Goal: Contribute content: Contribute content

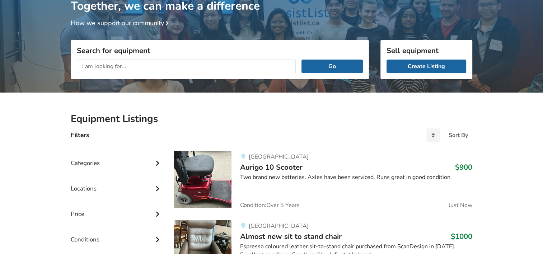
scroll to position [36, 0]
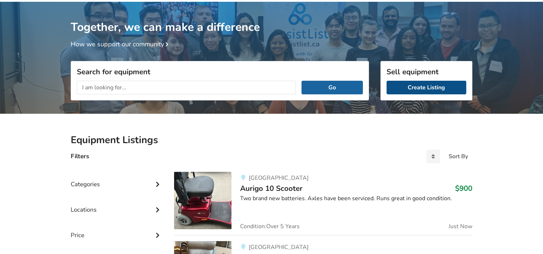
click at [408, 88] on link "Create Listing" at bounding box center [427, 88] width 80 height 14
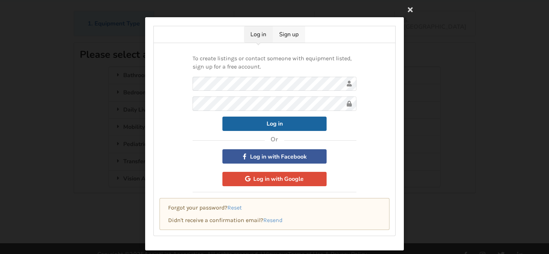
click at [283, 35] on link "Sign up" at bounding box center [288, 34] width 32 height 17
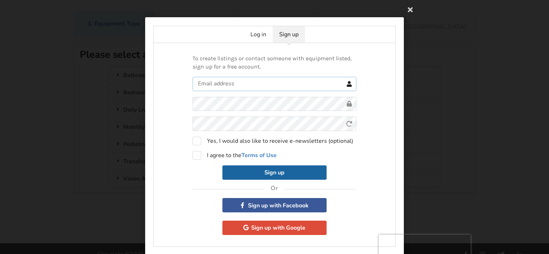
click at [210, 84] on input "text" at bounding box center [274, 84] width 164 height 14
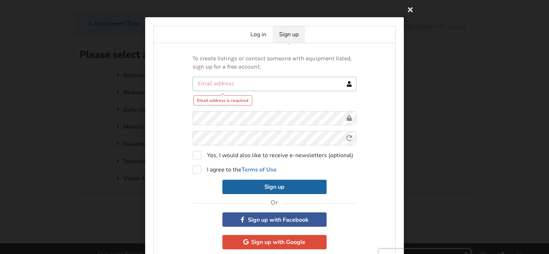
click at [202, 83] on input "text" at bounding box center [274, 84] width 164 height 14
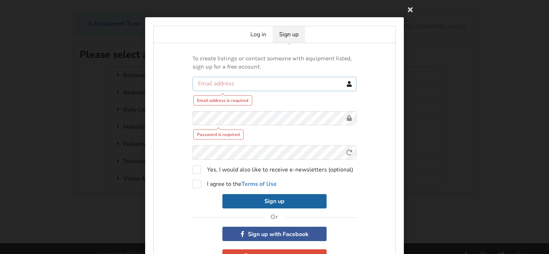
type input "[EMAIL_ADDRESS][DOMAIN_NAME]"
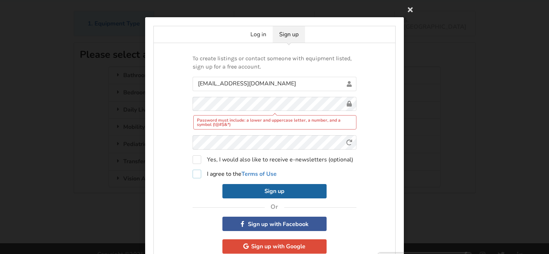
click at [195, 173] on label "I agree to the Terms of Use" at bounding box center [234, 174] width 84 height 9
checkbox input "true"
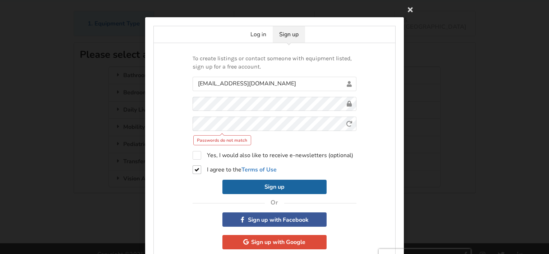
click at [171, 122] on div "To create listings or contact someone with equipment listed, sign up for a free…" at bounding box center [274, 152] width 242 height 218
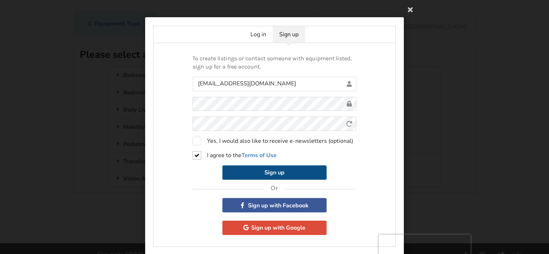
click at [258, 169] on button "Sign up" at bounding box center [274, 172] width 104 height 14
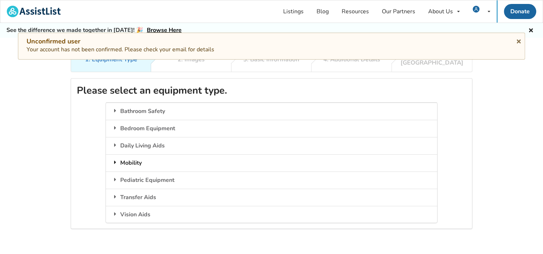
click at [135, 155] on div "Mobility" at bounding box center [271, 162] width 331 height 17
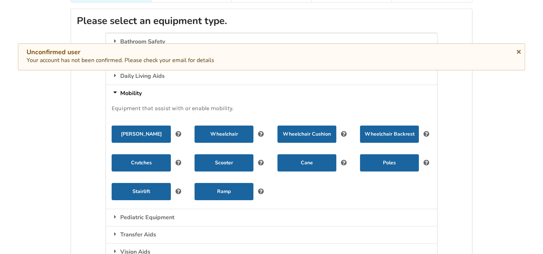
scroll to position [72, 0]
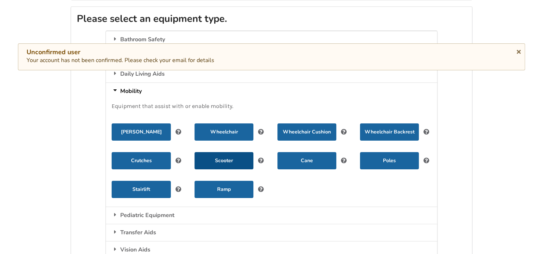
click at [221, 152] on button "Scooter" at bounding box center [224, 160] width 59 height 17
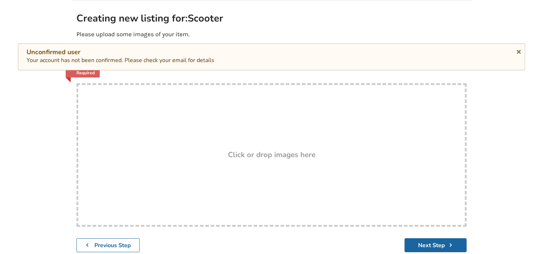
click at [253, 150] on h3 "Click or drop images here" at bounding box center [272, 154] width 88 height 9
type input "C:\fakepath\IMG_2413.jpeg"
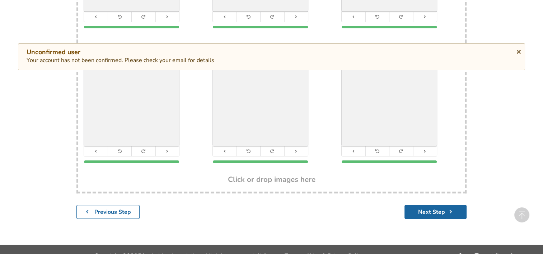
scroll to position [255, 0]
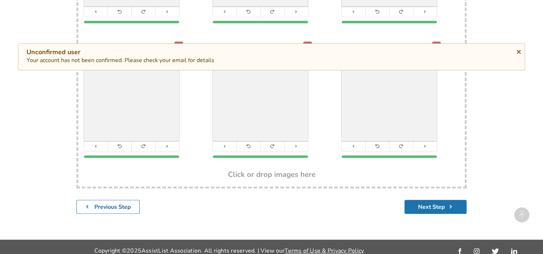
click at [436, 200] on button "Next Step" at bounding box center [436, 207] width 62 height 14
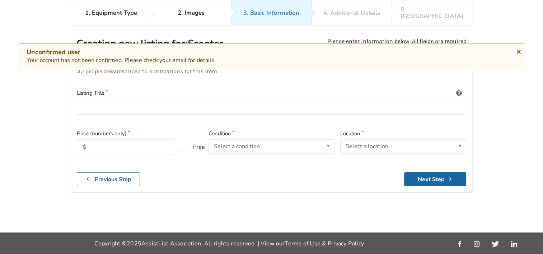
scroll to position [46, 0]
click at [87, 100] on input at bounding box center [272, 107] width 390 height 16
type input "Mobilty Scooter"
click at [98, 142] on input "text" at bounding box center [126, 148] width 98 height 16
type input "850"
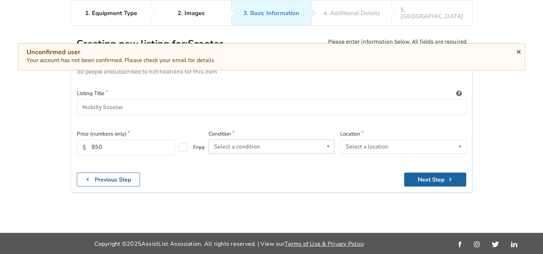
click at [330, 140] on icon at bounding box center [328, 146] width 10 height 13
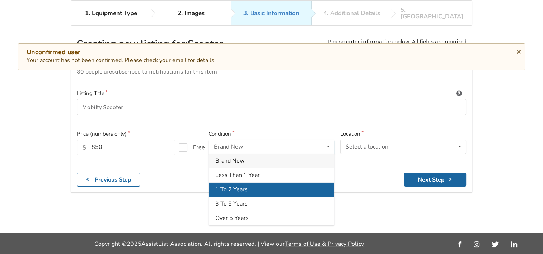
click at [233, 186] on span "1 To 2 Years" at bounding box center [231, 190] width 32 height 8
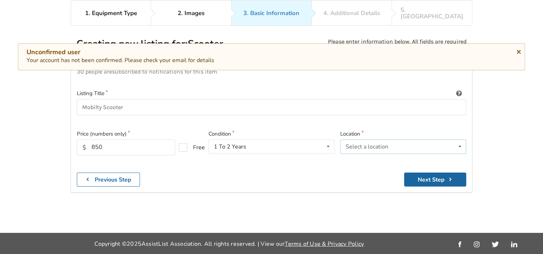
click at [462, 140] on icon at bounding box center [460, 146] width 10 height 13
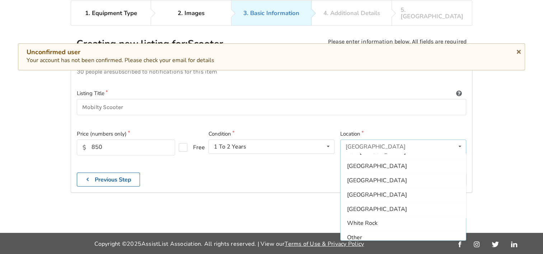
scroll to position [212, 0]
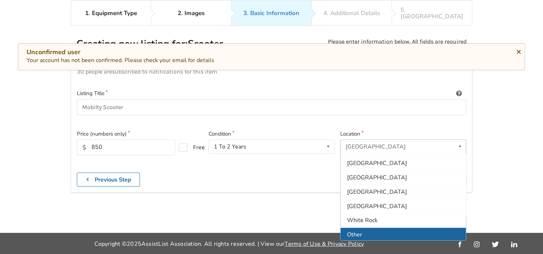
click at [378, 228] on div "Other" at bounding box center [403, 235] width 125 height 14
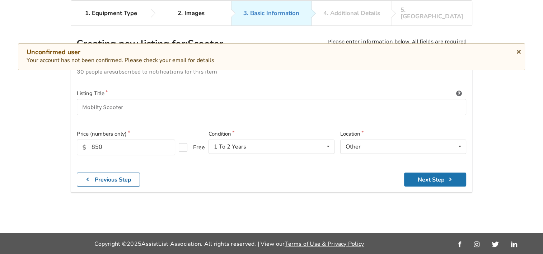
click at [421, 173] on button "Next Step" at bounding box center [435, 180] width 62 height 14
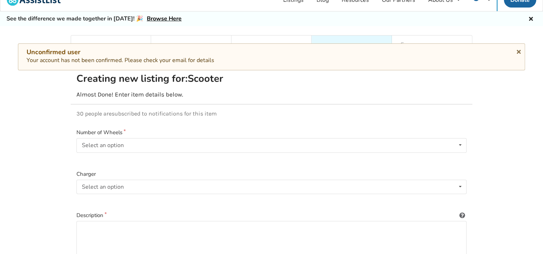
scroll to position [10, 0]
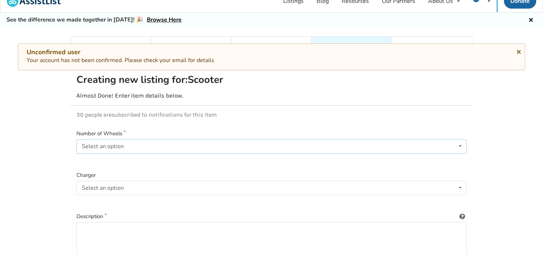
click at [462, 140] on icon at bounding box center [460, 146] width 10 height 13
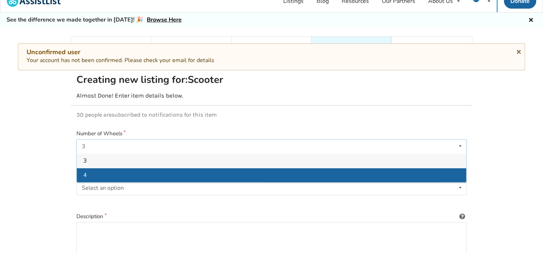
click at [112, 169] on div "4" at bounding box center [272, 175] width 390 height 14
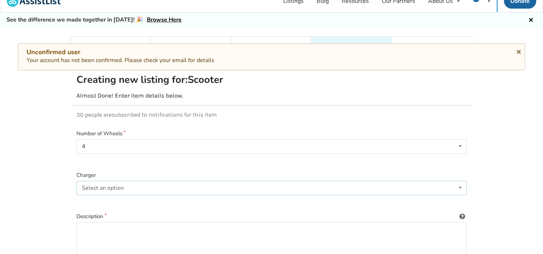
click at [463, 181] on icon at bounding box center [460, 187] width 10 height 13
click at [85, 198] on span "Included" at bounding box center [94, 202] width 22 height 8
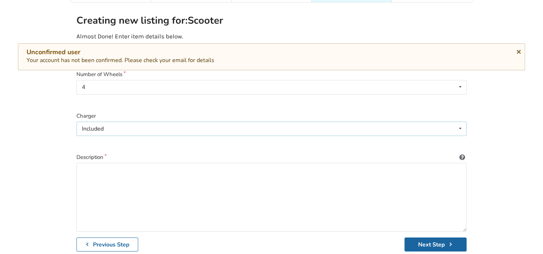
scroll to position [82, 0]
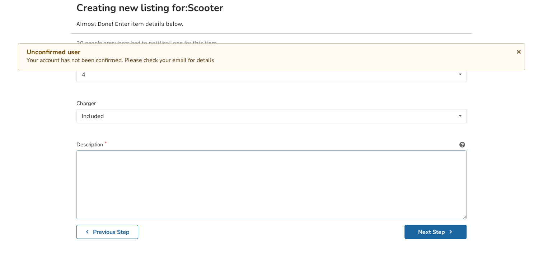
click at [86, 150] on textarea at bounding box center [271, 184] width 390 height 69
type textarea "P"
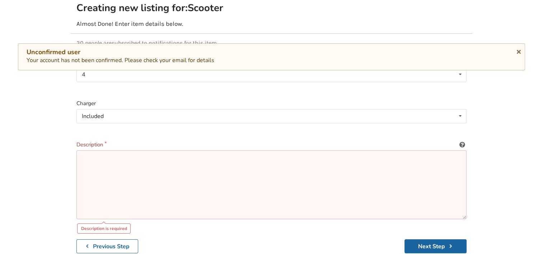
paste textarea "MALISA Mobility Scooters for Adults, Powered Mobility Scooter for Seniors with …"
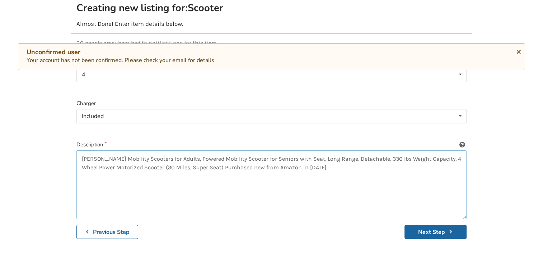
click at [317, 162] on textarea "MALISA Mobility Scooters for Adults, Powered Mobility Scooter for Seniors with …" at bounding box center [271, 184] width 390 height 69
click at [318, 159] on textarea "MALISA Mobility Scooters for Adults, Powered Mobility Scooter for Seniors with …" at bounding box center [271, 184] width 390 height 69
paste textarea "his mobility scooter features a maximum speed of 5mph and a long driving range …"
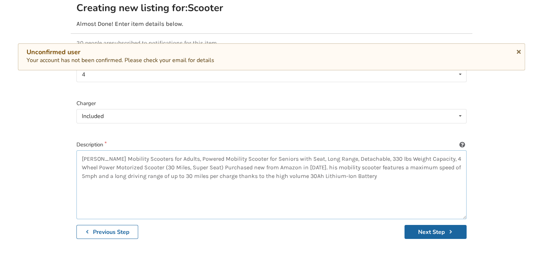
click at [318, 160] on textarea "MALISA Mobility Scooters for Adults, Powered Mobility Scooter for Seniors with …" at bounding box center [271, 184] width 390 height 69
click at [374, 170] on textarea "MALISA Mobility Scooters for Adults, Powered Mobility Scooter for Seniors with …" at bounding box center [271, 184] width 390 height 69
paste textarea "has a comfortable and wide seat (17”x18”). The backrest provides gentle cushion…"
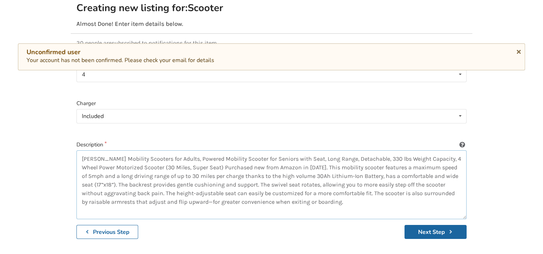
click at [376, 168] on textarea "MALISA Mobility Scooters for Adults, Powered Mobility Scooter for Seniors with …" at bounding box center [271, 184] width 390 height 69
click at [343, 196] on textarea "MALISA Mobility Scooters for Adults, Powered Mobility Scooter for Seniors with …" at bounding box center [271, 184] width 390 height 69
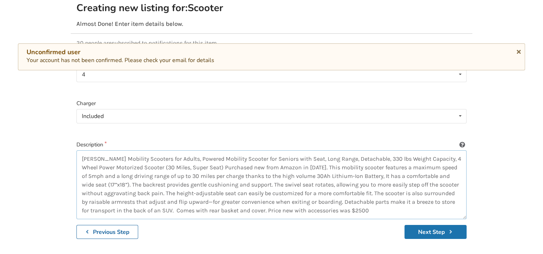
type textarea "MALISA Mobility Scooters for Adults, Powered Mobility Scooter for Seniors with …"
click at [437, 225] on button "Next Step" at bounding box center [436, 232] width 62 height 14
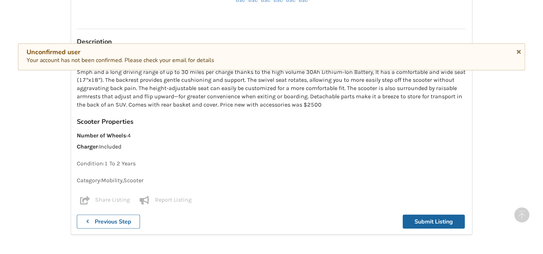
scroll to position [712, 0]
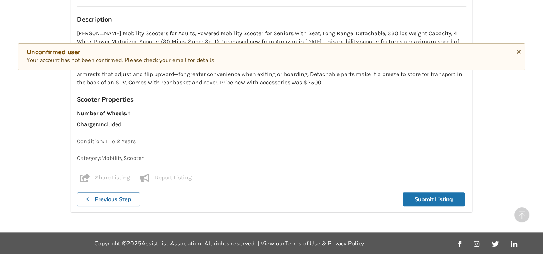
click at [433, 199] on button "Submit Listing" at bounding box center [434, 199] width 62 height 14
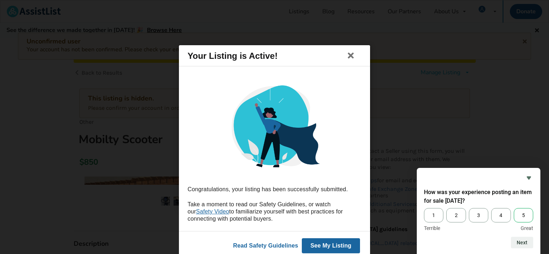
click at [523, 215] on span "5" at bounding box center [522, 215] width 19 height 14
click at [513, 208] on input "5" at bounding box center [513, 208] width 0 height 0
click at [516, 242] on button "Next" at bounding box center [521, 242] width 22 height 11
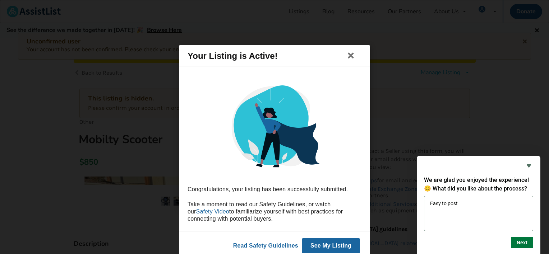
type textarea "Easy to post"
click at [522, 243] on button "Next" at bounding box center [521, 242] width 22 height 11
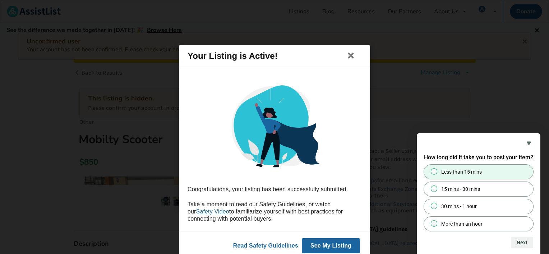
click at [434, 172] on input "Less than 15 mins" at bounding box center [434, 171] width 5 height 5
radio input "true"
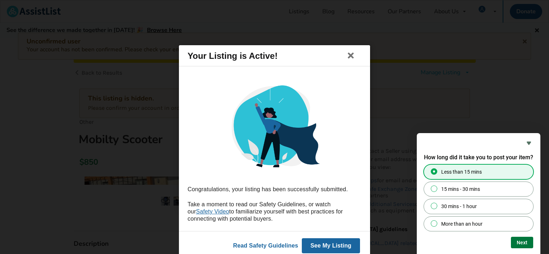
click at [523, 243] on button "Next" at bounding box center [521, 242] width 22 height 11
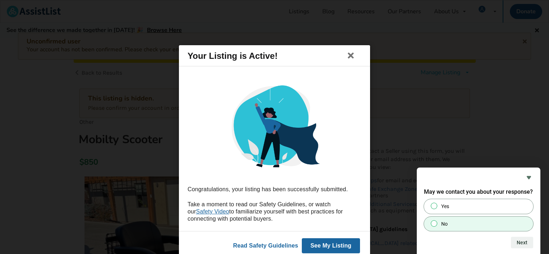
click at [434, 224] on input "No" at bounding box center [434, 223] width 5 height 5
radio input "true"
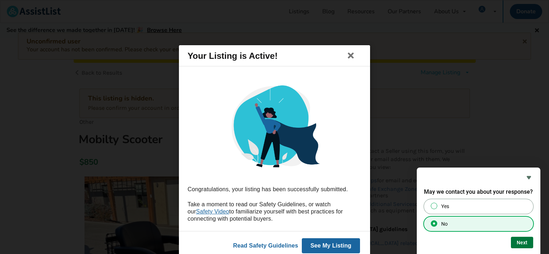
click at [521, 241] on button "Next" at bounding box center [521, 242] width 22 height 11
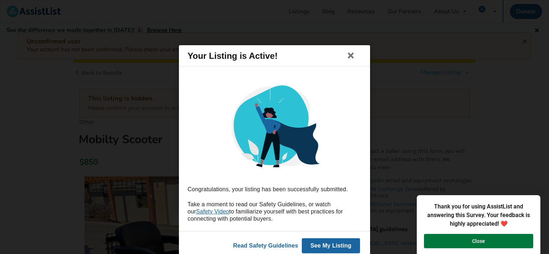
click at [510, 241] on button "Close" at bounding box center [478, 241] width 109 height 14
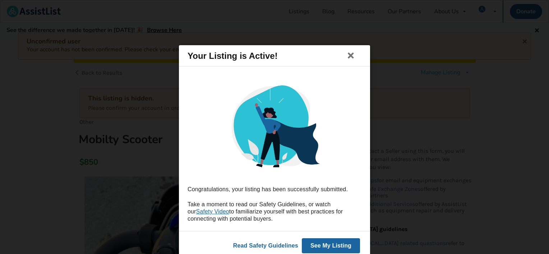
click at [319, 243] on button "See My Listing" at bounding box center [331, 245] width 58 height 15
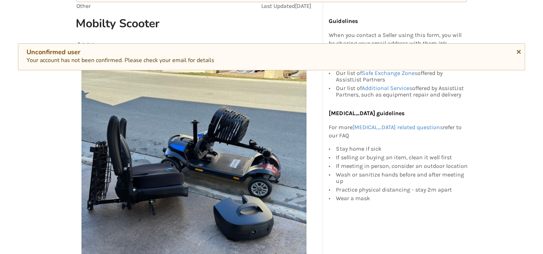
scroll to position [108, 0]
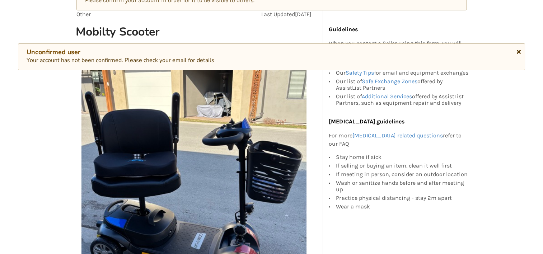
click at [517, 51] on icon at bounding box center [519, 51] width 7 height 6
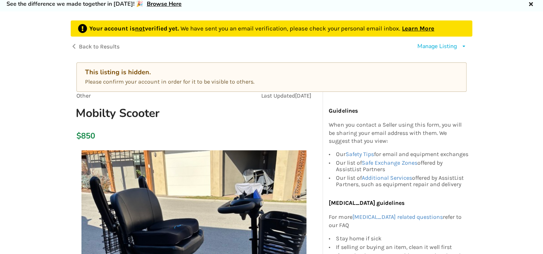
scroll to position [0, 0]
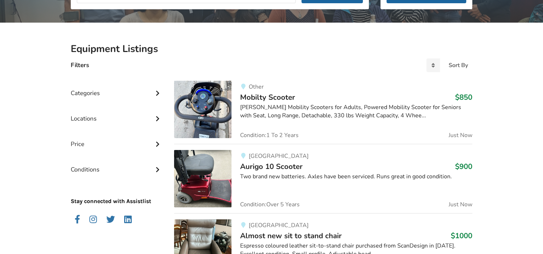
scroll to position [144, 0]
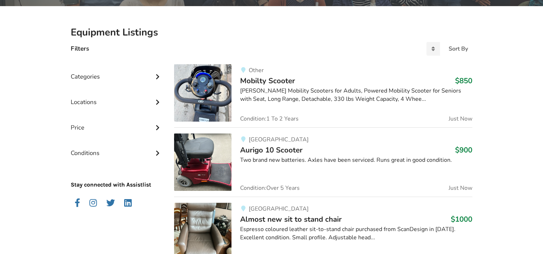
click at [256, 88] on div "MALISA Mobility Scooters for Adults, Powered Mobility Scooter for Seniors with …" at bounding box center [356, 95] width 232 height 17
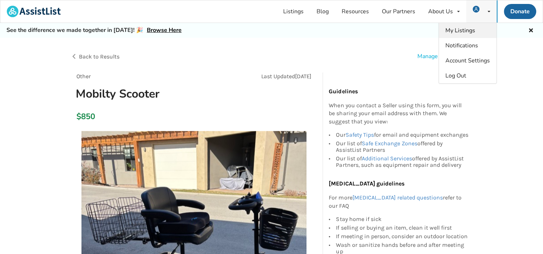
click at [472, 29] on span "My Listings" at bounding box center [461, 31] width 30 height 8
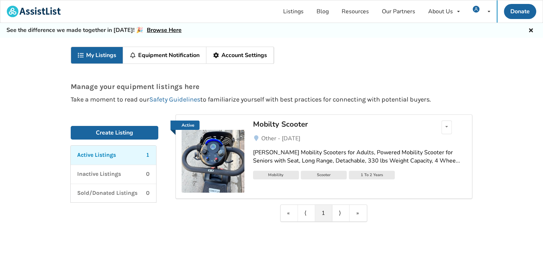
click at [211, 157] on img at bounding box center [213, 161] width 63 height 63
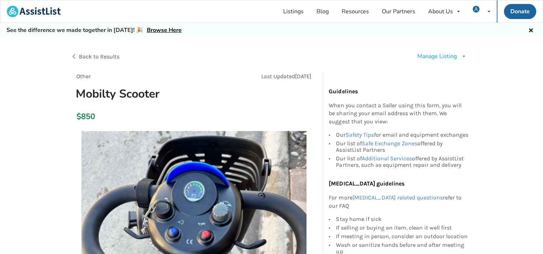
click at [437, 56] on div "Manage Listing" at bounding box center [437, 56] width 39 height 8
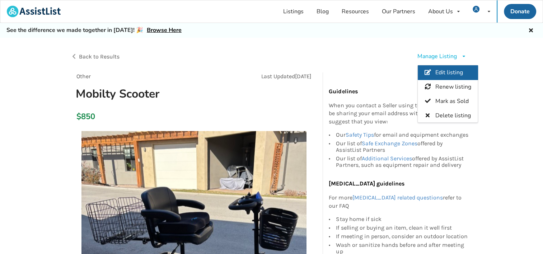
click at [433, 72] on link "Edit listing" at bounding box center [448, 72] width 60 height 14
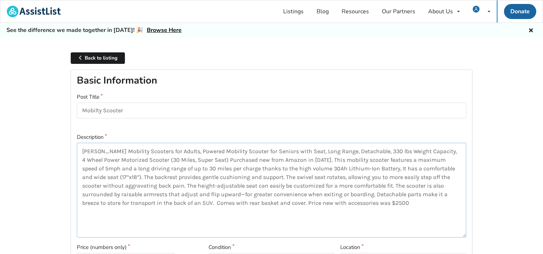
click at [370, 203] on textarea "[PERSON_NAME] Mobility Scooters for Adults, Powered Mobility Scooter for Senior…" at bounding box center [272, 190] width 390 height 95
click at [102, 211] on textarea "MALISA Mobility Scooters for Adults, Powered Mobility Scooter for Seniors with …" at bounding box center [272, 190] width 390 height 95
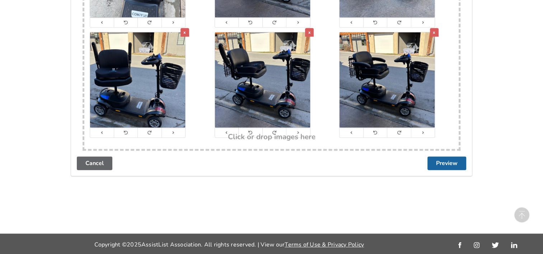
scroll to position [519, 0]
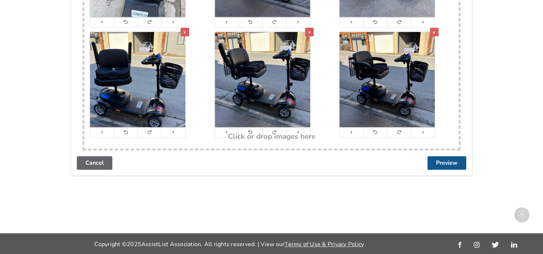
type textarea "MALISA Mobility Scooters for Adults, Powered Mobility Scooter for Seniors with …"
click at [451, 161] on button "Preview" at bounding box center [447, 163] width 39 height 14
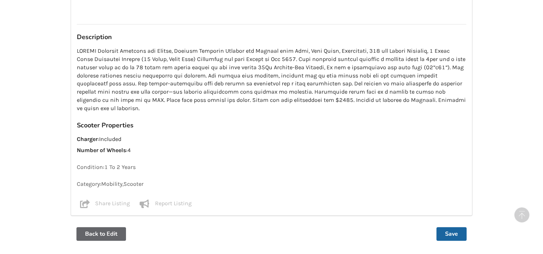
scroll to position [597, 0]
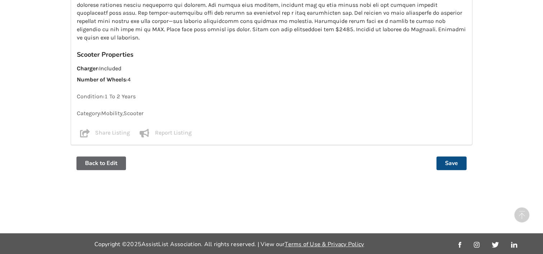
click at [450, 159] on button "Save" at bounding box center [452, 164] width 30 height 14
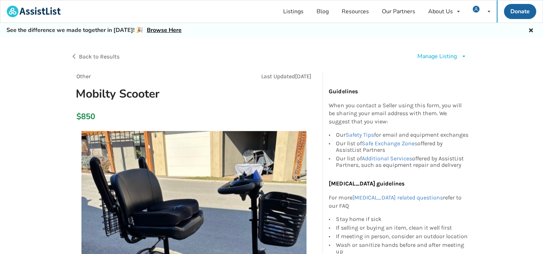
drag, startPoint x: 497, startPoint y: 0, endPoint x: 243, endPoint y: 50, distance: 258.7
click at [243, 50] on div "Back to Results" at bounding box center [171, 57] width 201 height 20
